Goal: Task Accomplishment & Management: Complete application form

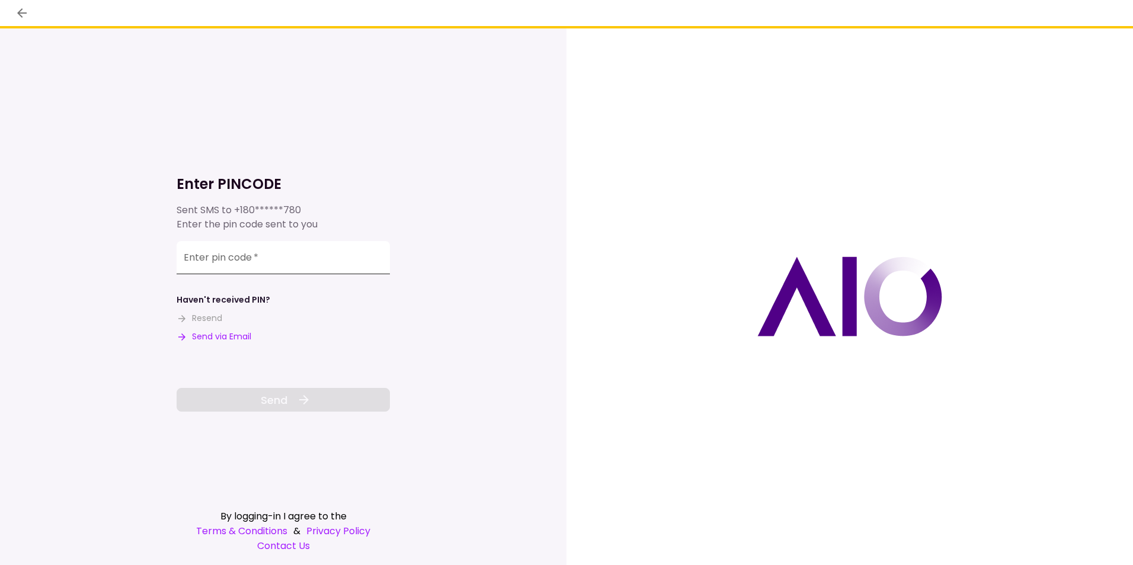
click at [331, 272] on input "Enter pin code   *" at bounding box center [283, 257] width 213 height 33
type input "******"
click at [308, 394] on icon at bounding box center [304, 400] width 14 height 14
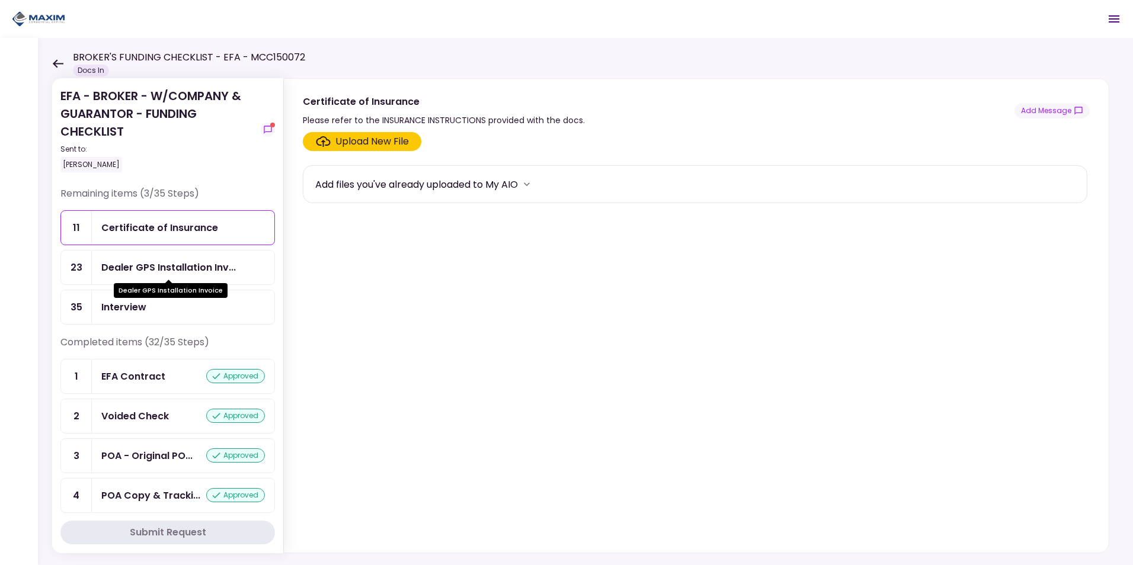
click at [180, 275] on div "Dealer GPS Installation Invoice" at bounding box center [171, 286] width 114 height 23
click at [376, 133] on label "Upload New File" at bounding box center [362, 141] width 119 height 19
click at [0, 0] on input "Upload New File" at bounding box center [0, 0] width 0 height 0
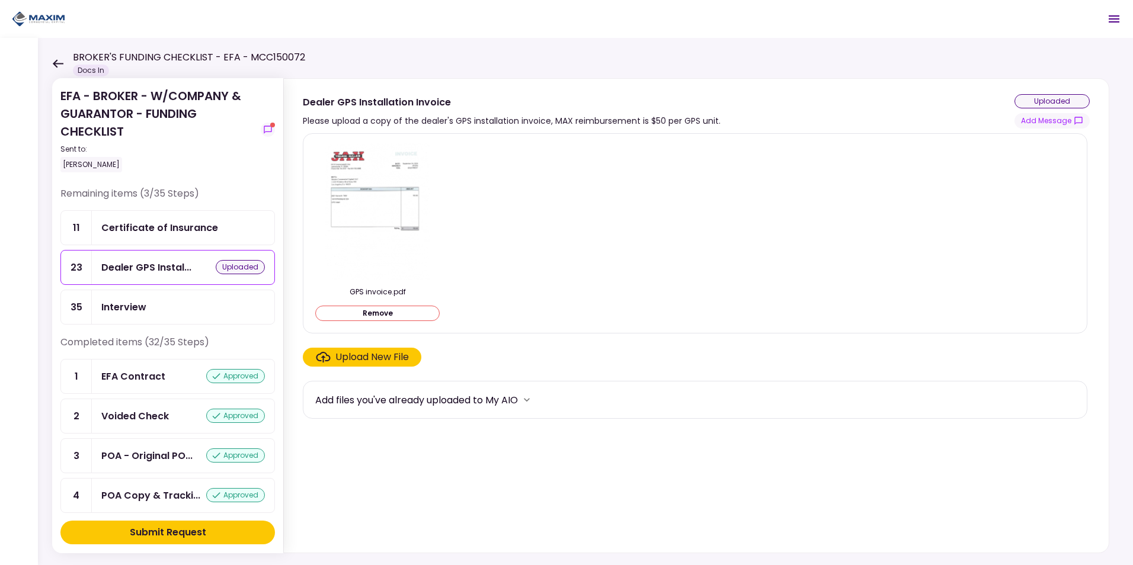
click at [328, 360] on icon "Click here to upload the required document" at bounding box center [323, 357] width 14 height 11
click at [0, 0] on input "Upload New File" at bounding box center [0, 0] width 0 height 0
click at [143, 536] on div "Submit Request" at bounding box center [168, 533] width 76 height 14
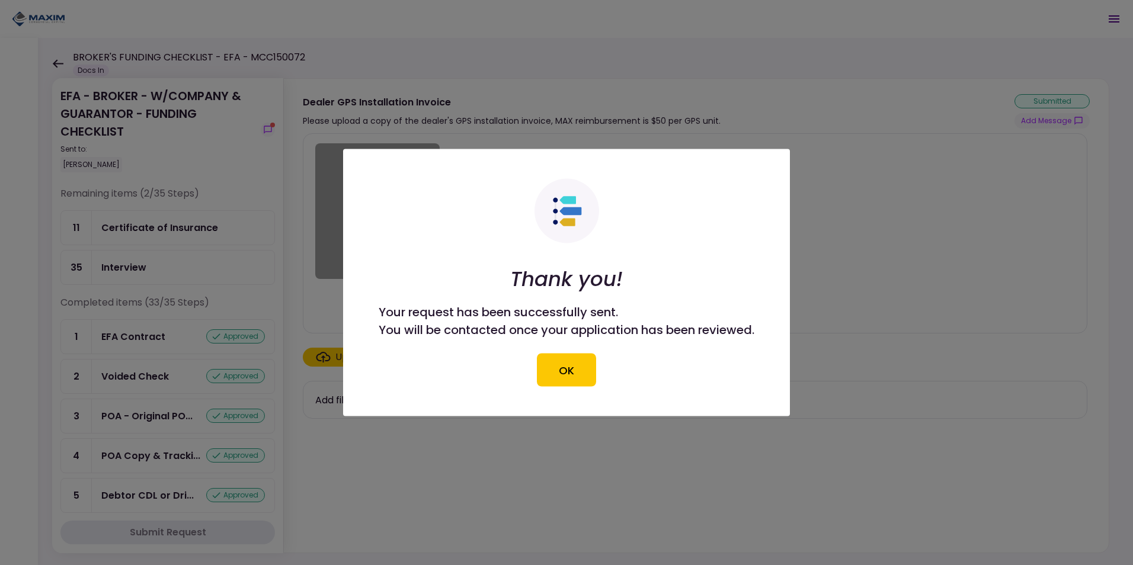
click at [269, 126] on div at bounding box center [566, 282] width 1133 height 565
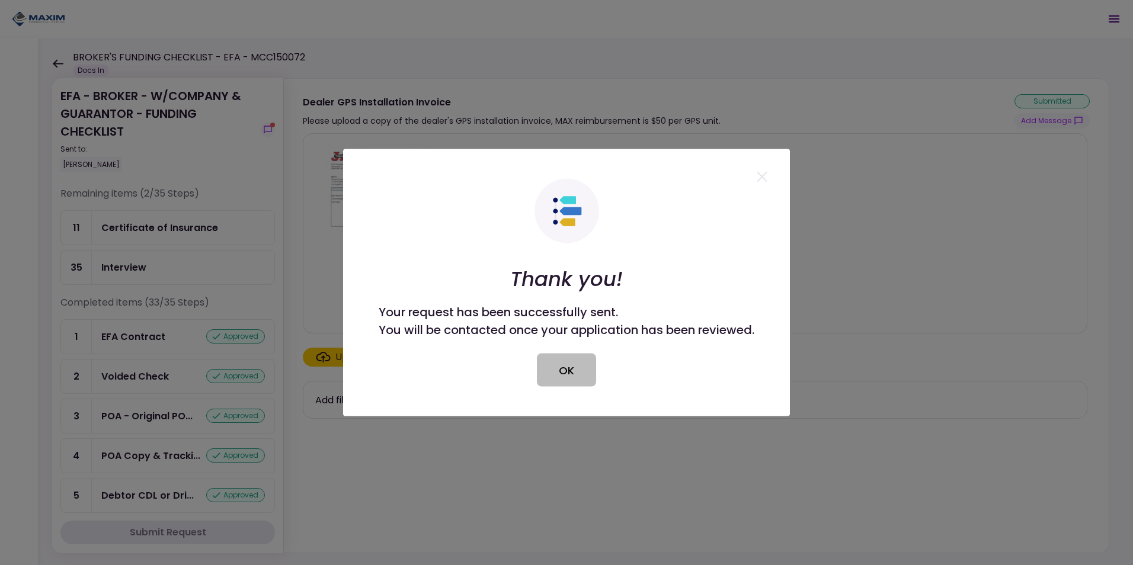
click at [566, 371] on button "OK" at bounding box center [566, 370] width 59 height 33
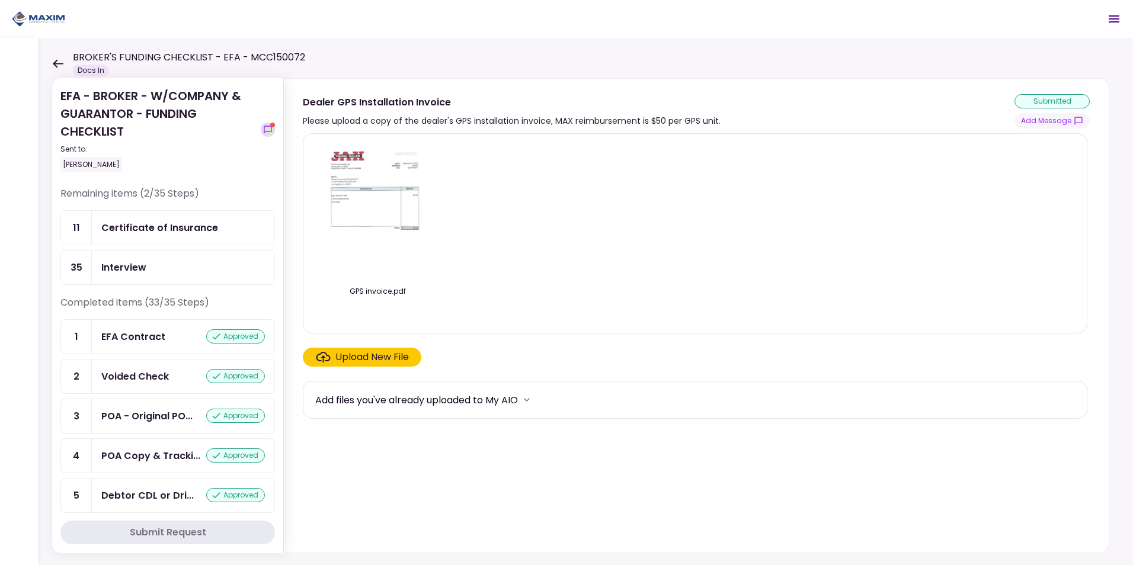
click at [269, 129] on icon "show-messages" at bounding box center [267, 129] width 9 height 9
